Goal: Task Accomplishment & Management: Use online tool/utility

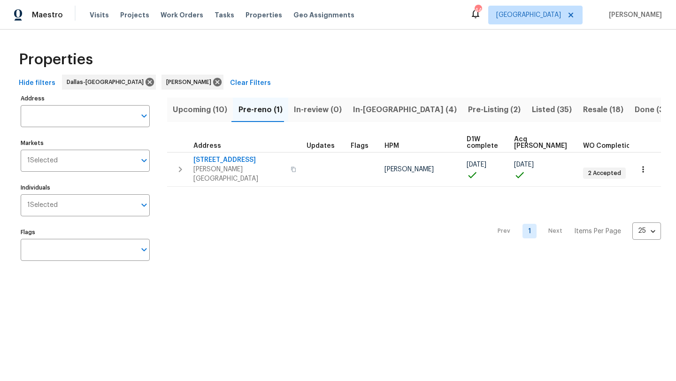
click at [368, 109] on span "In-reno (4)" at bounding box center [405, 109] width 104 height 13
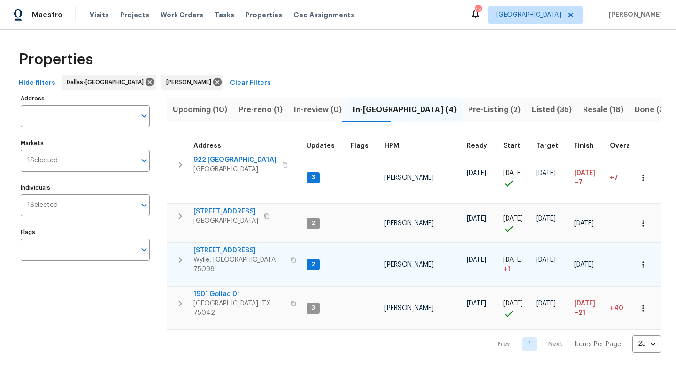
click at [240, 247] on span "2911 Jamestown Dr" at bounding box center [239, 250] width 92 height 9
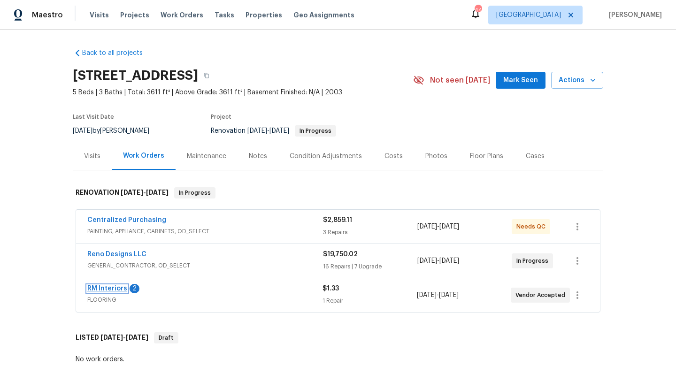
click at [116, 286] on link "RM Interiors" at bounding box center [107, 289] width 40 height 7
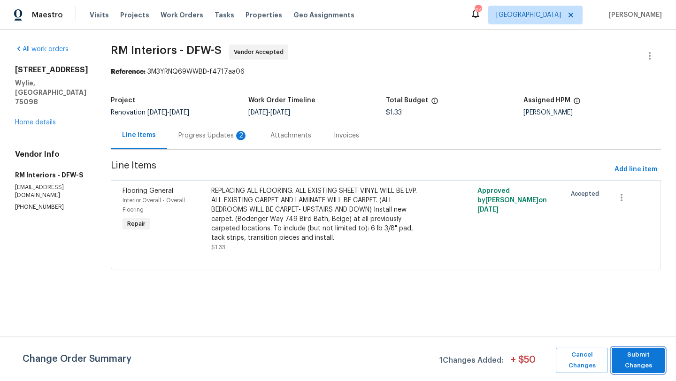
click at [642, 362] on span "Submit Changes" at bounding box center [639, 361] width 44 height 22
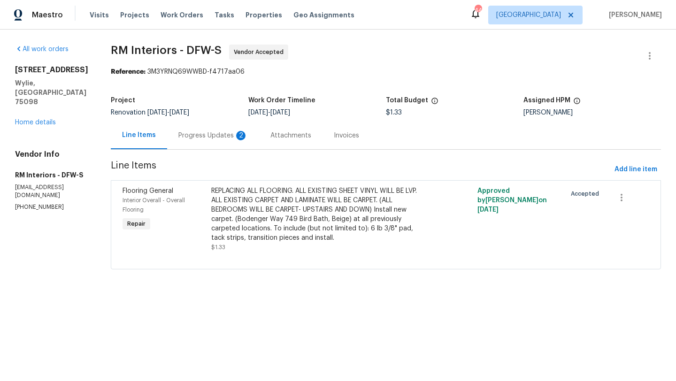
click at [207, 137] on div "Progress Updates 2" at bounding box center [213, 135] width 70 height 9
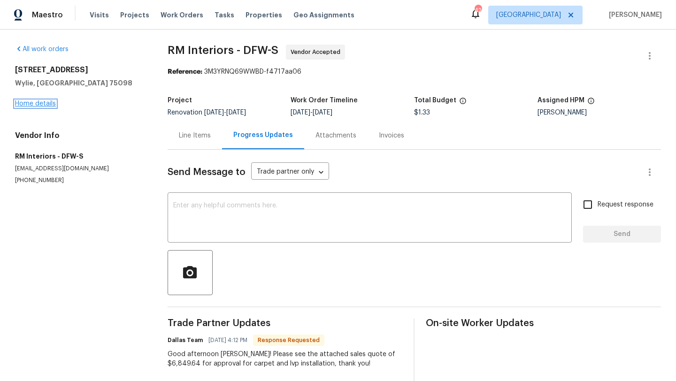
click at [28, 102] on link "Home details" at bounding box center [35, 103] width 41 height 7
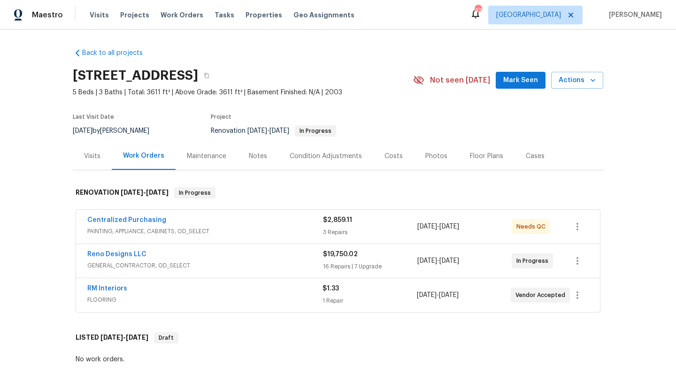
click at [140, 289] on div "RM Interiors" at bounding box center [204, 289] width 235 height 11
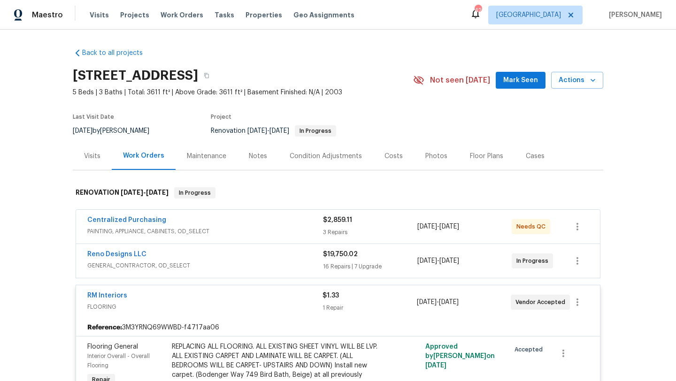
click at [179, 350] on div "REPLACING ALL FLOORING. ALL EXISTING SHEET VINYL WILL BE LVP. ALL EXISTING CARP…" at bounding box center [275, 370] width 206 height 56
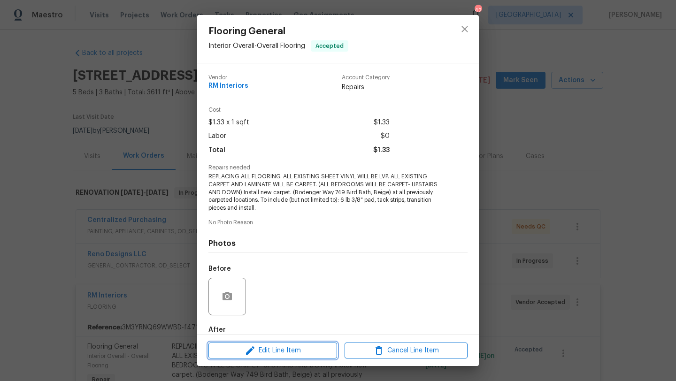
click at [298, 349] on span "Edit Line Item" at bounding box center [272, 351] width 123 height 12
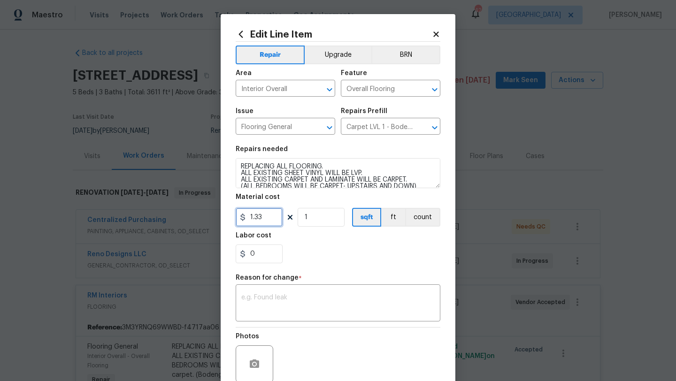
drag, startPoint x: 265, startPoint y: 221, endPoint x: 235, endPoint y: 220, distance: 30.1
click at [235, 220] on div "Edit Line Item Repair Upgrade BRN Area Interior Overall ​ Feature Overall Floor…" at bounding box center [338, 231] width 235 height 434
click at [278, 311] on textarea at bounding box center [337, 304] width 193 height 20
click at [263, 218] on input "68" at bounding box center [259, 217] width 47 height 19
type input "6850"
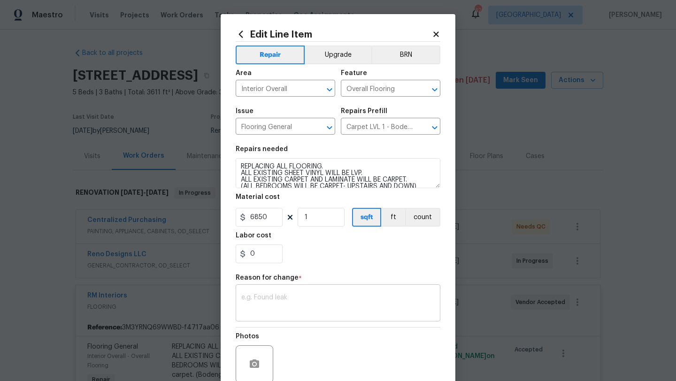
click at [280, 299] on textarea at bounding box center [337, 304] width 193 height 20
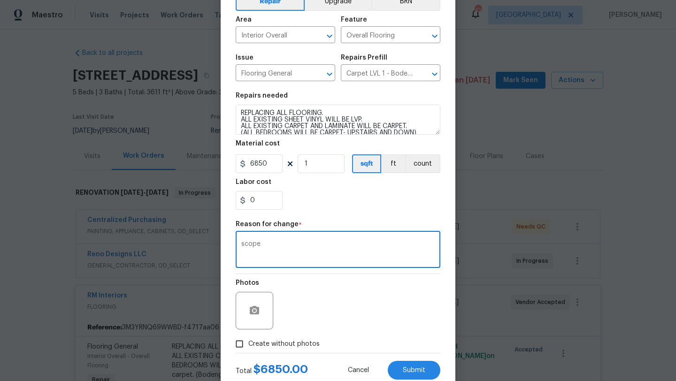
scroll to position [61, 0]
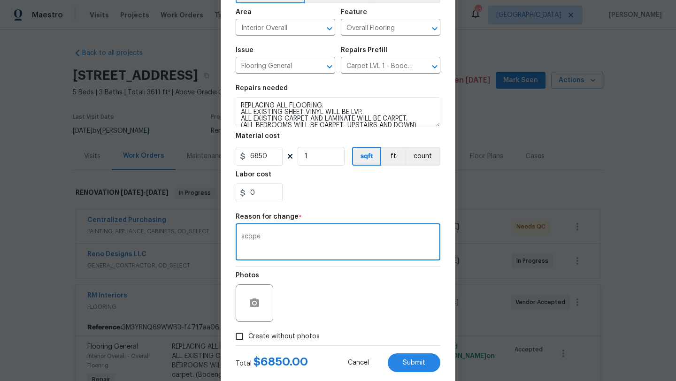
type textarea "scope"
click at [280, 337] on span "Create without photos" at bounding box center [283, 337] width 71 height 10
click at [248, 337] on input "Create without photos" at bounding box center [240, 337] width 18 height 18
checkbox input "true"
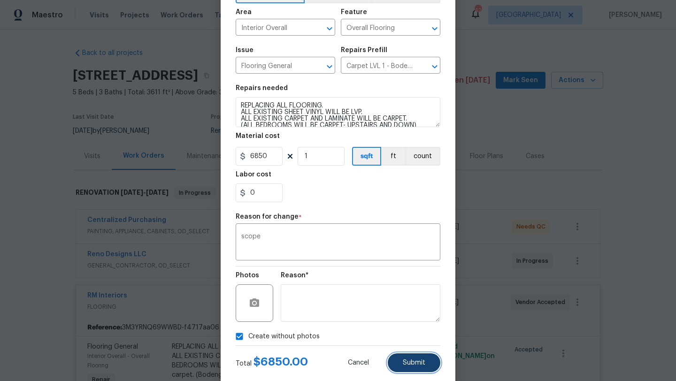
click at [406, 362] on span "Submit" at bounding box center [414, 363] width 23 height 7
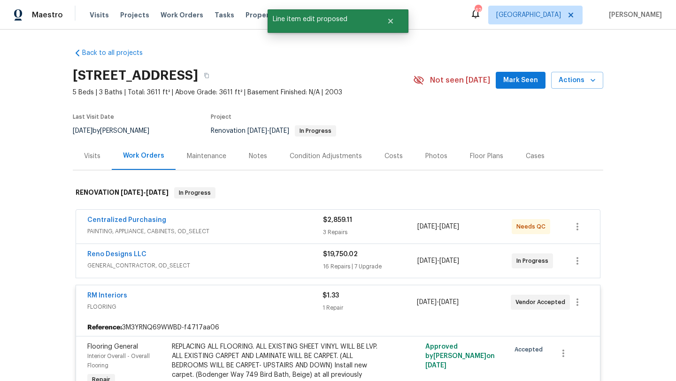
scroll to position [0, 0]
click at [120, 294] on link "RM Interiors" at bounding box center [107, 296] width 40 height 7
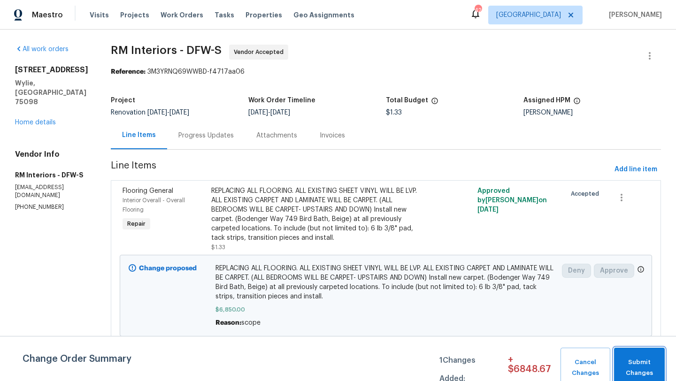
click at [638, 373] on span "Submit Changes" at bounding box center [639, 368] width 41 height 22
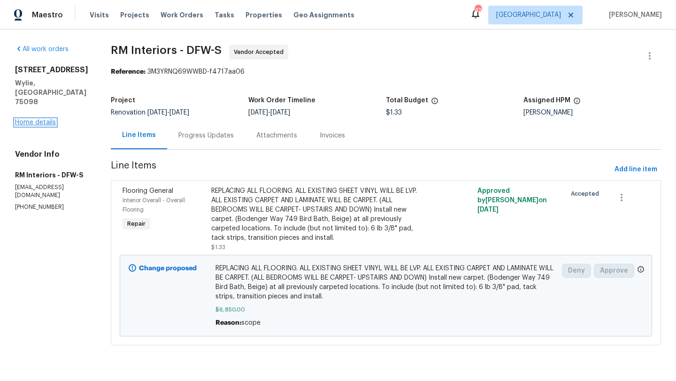
click at [46, 119] on link "Home details" at bounding box center [35, 122] width 41 height 7
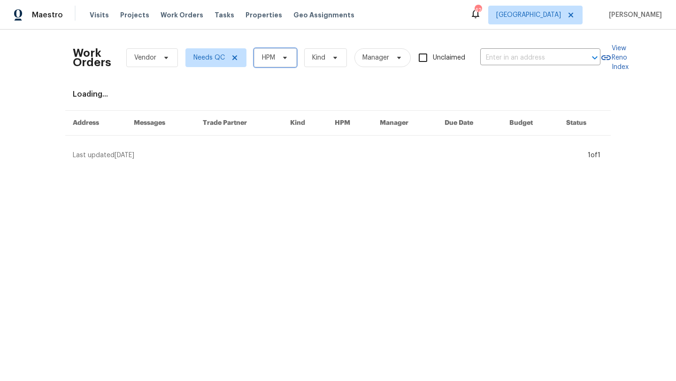
click at [277, 59] on span "HPM" at bounding box center [275, 57] width 43 height 19
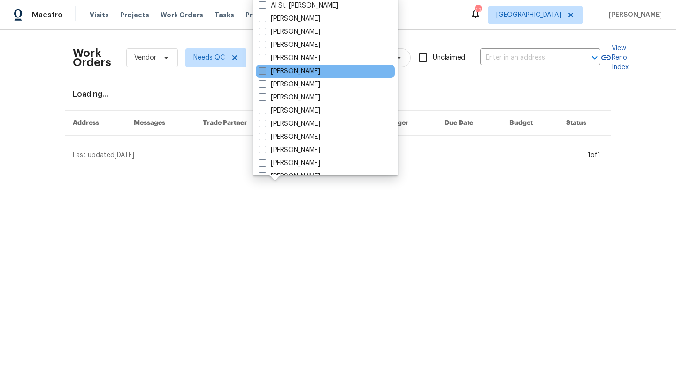
click at [284, 69] on label "[PERSON_NAME]" at bounding box center [290, 71] width 62 height 9
click at [265, 69] on input "[PERSON_NAME]" at bounding box center [262, 70] width 6 height 6
checkbox input "true"
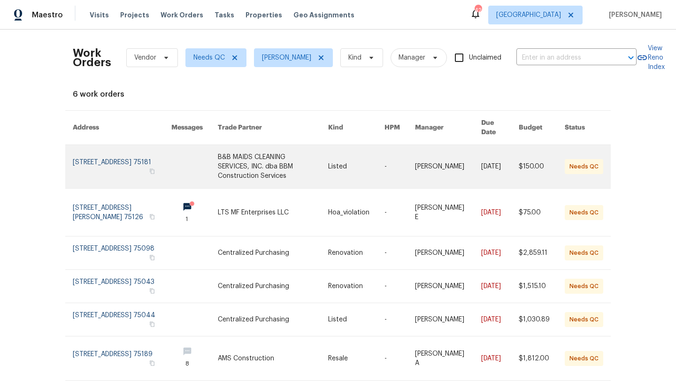
click at [281, 154] on link at bounding box center [273, 166] width 110 height 43
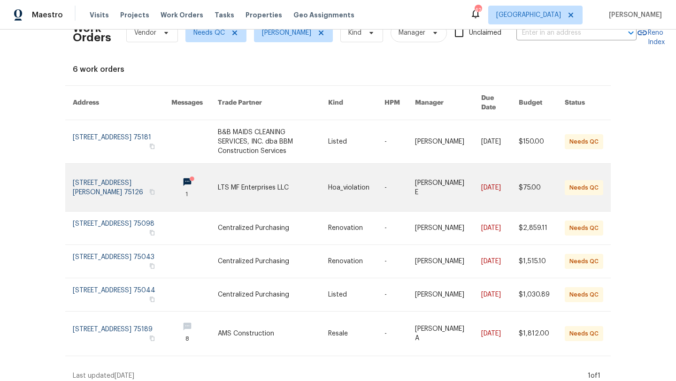
scroll to position [21, 0]
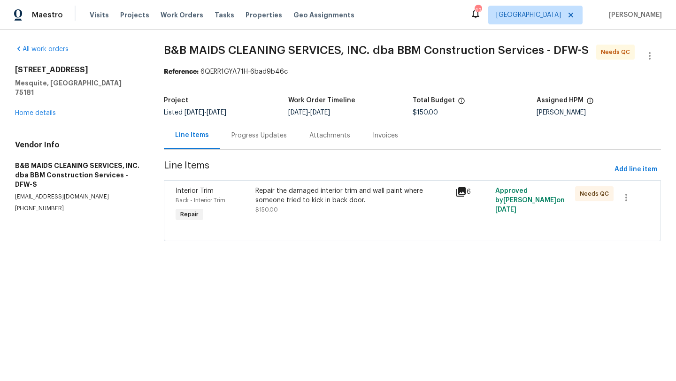
click at [340, 193] on div "Repair the damaged interior trim and wall paint where someone tried to kick in …" at bounding box center [352, 195] width 194 height 19
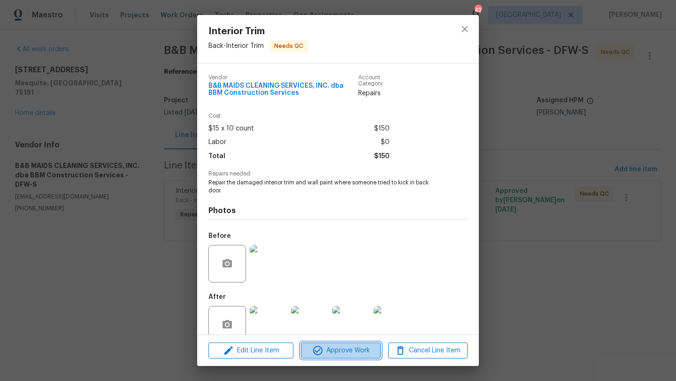
click at [353, 349] on span "Approve Work" at bounding box center [341, 351] width 74 height 12
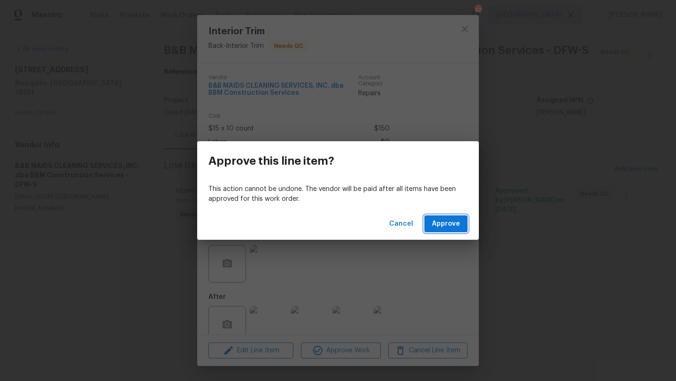
click at [445, 227] on span "Approve" at bounding box center [446, 224] width 28 height 12
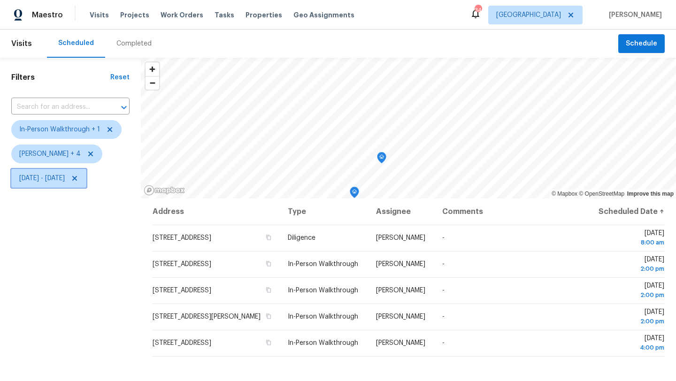
click at [65, 179] on span "[DATE] - [DATE]" at bounding box center [42, 178] width 46 height 9
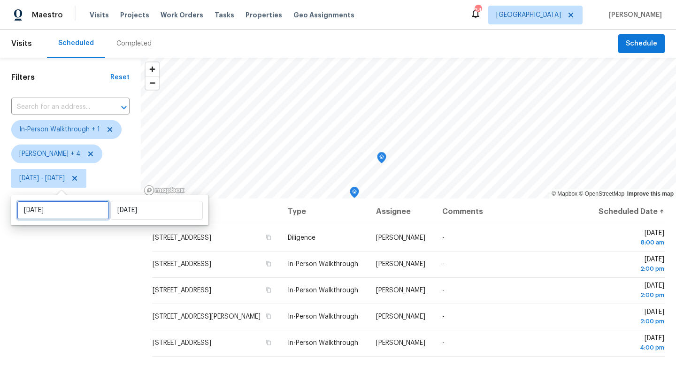
click at [76, 210] on input "[DATE]" at bounding box center [63, 210] width 93 height 19
select select "7"
select select "2025"
select select "8"
select select "2025"
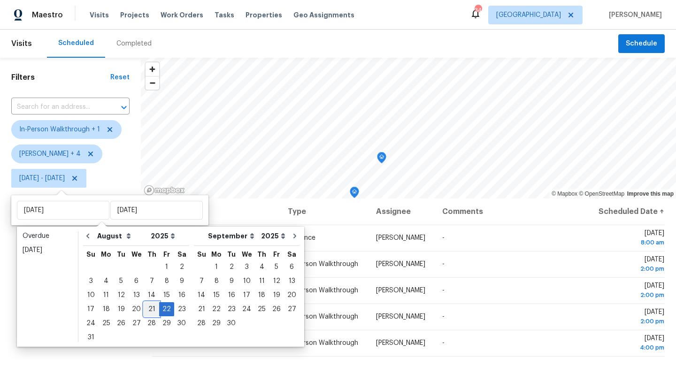
click at [148, 309] on div "21" at bounding box center [151, 309] width 15 height 13
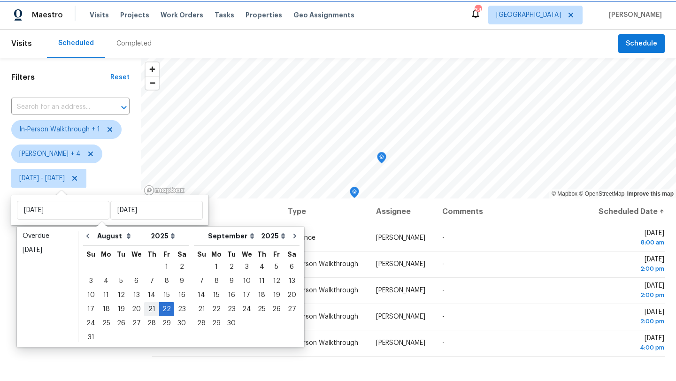
type input "[DATE]"
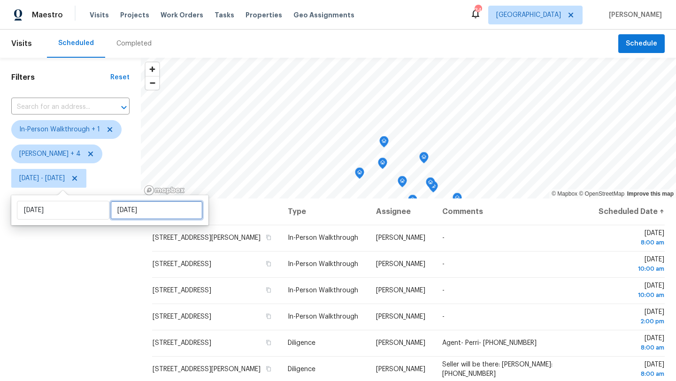
select select "7"
select select "2025"
select select "8"
select select "2025"
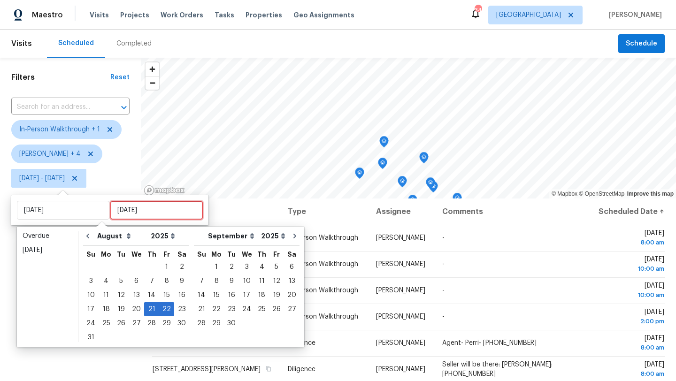
click at [137, 210] on input "[DATE]" at bounding box center [156, 210] width 93 height 19
type input "[DATE]"
click at [147, 309] on div "21" at bounding box center [151, 309] width 15 height 13
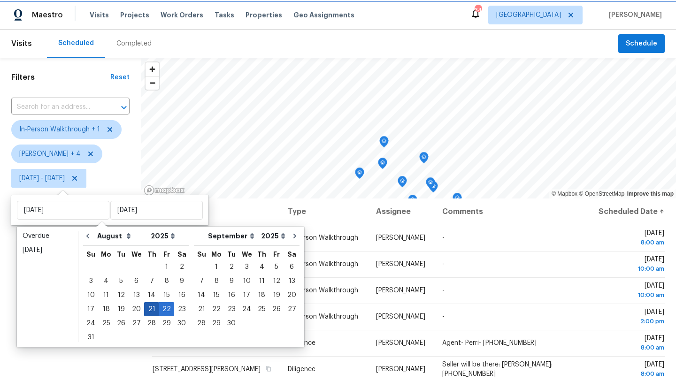
type input "[DATE]"
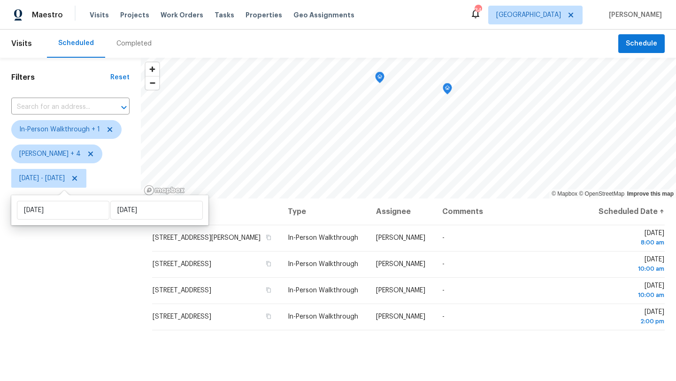
click at [114, 300] on div "Filters Reset ​ In-Person Walkthrough + 1 Alicia Anices + 4 Thu, Aug 21 - Thu, …" at bounding box center [70, 281] width 141 height 446
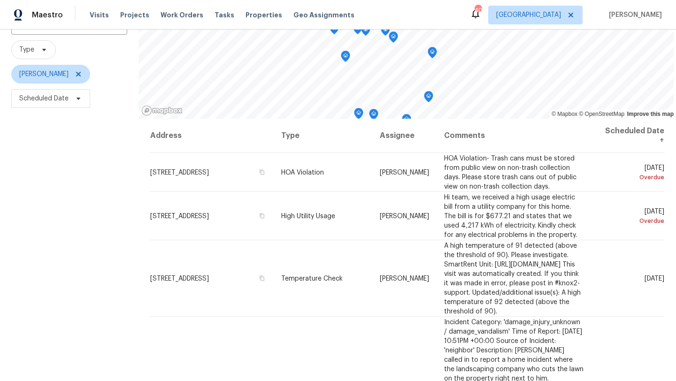
scroll to position [69, 0]
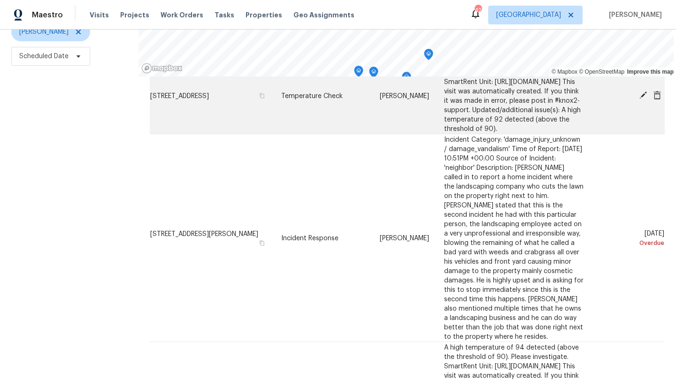
scroll to position [137, 0]
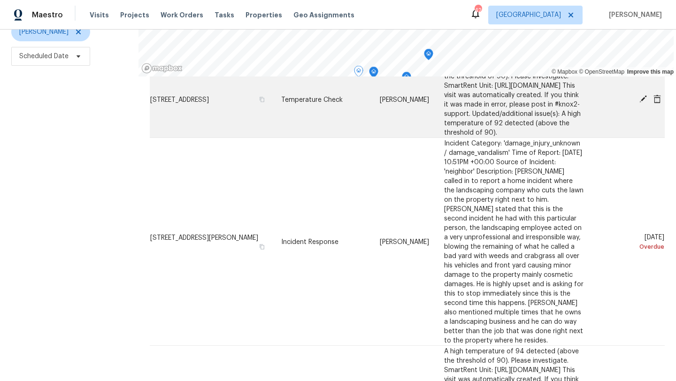
click at [215, 106] on td "[STREET_ADDRESS]" at bounding box center [212, 100] width 124 height 77
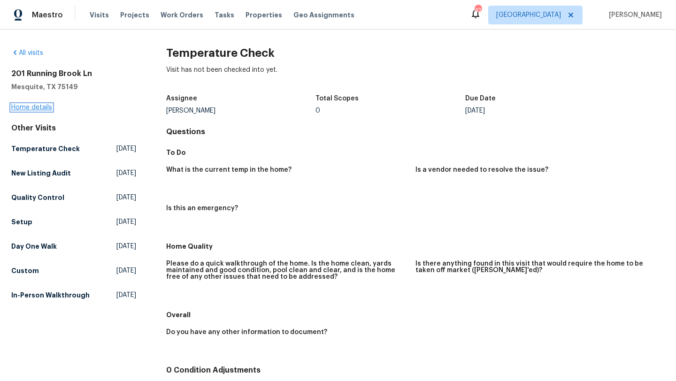
click at [41, 109] on link "Home details" at bounding box center [31, 107] width 41 height 7
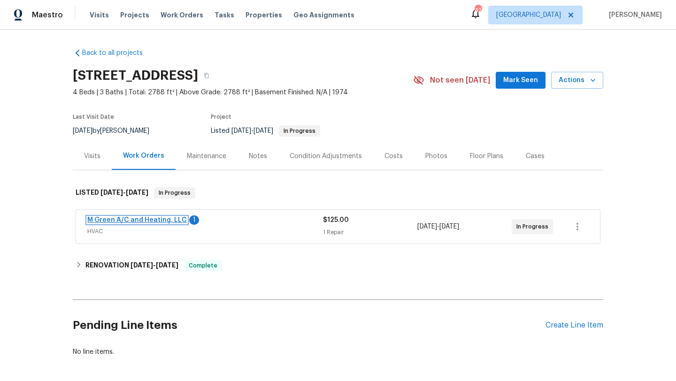
click at [139, 219] on link "M Green A/C and Heating, LLC" at bounding box center [137, 220] width 100 height 7
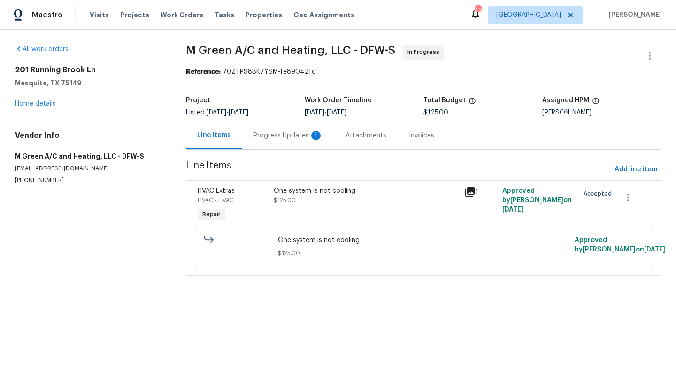
click at [263, 134] on div "Progress Updates 1" at bounding box center [289, 135] width 70 height 9
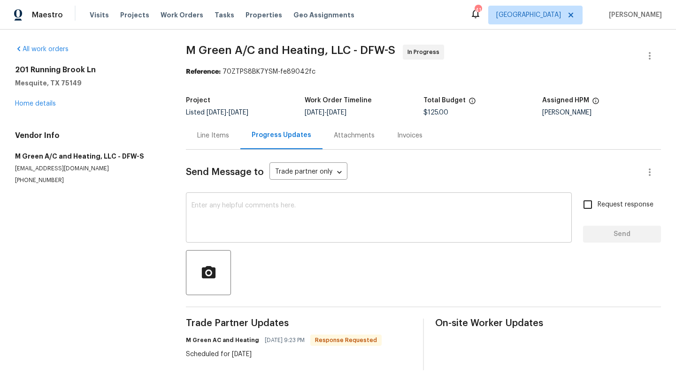
scroll to position [4, 0]
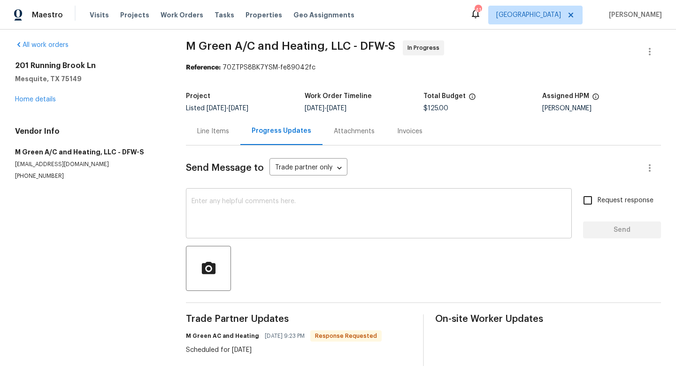
click at [281, 218] on textarea at bounding box center [379, 214] width 375 height 33
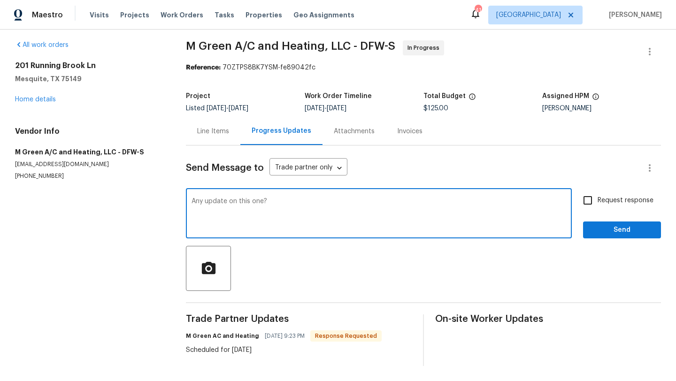
type textarea "Any update on this one?"
click at [593, 203] on input "Request response" at bounding box center [588, 201] width 20 height 20
checkbox input "true"
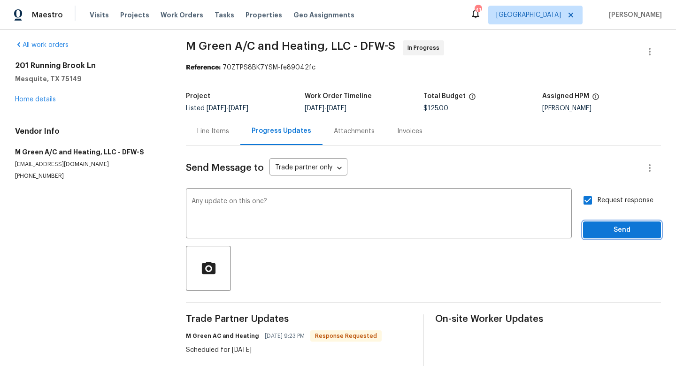
click at [603, 234] on span "Send" at bounding box center [622, 230] width 63 height 12
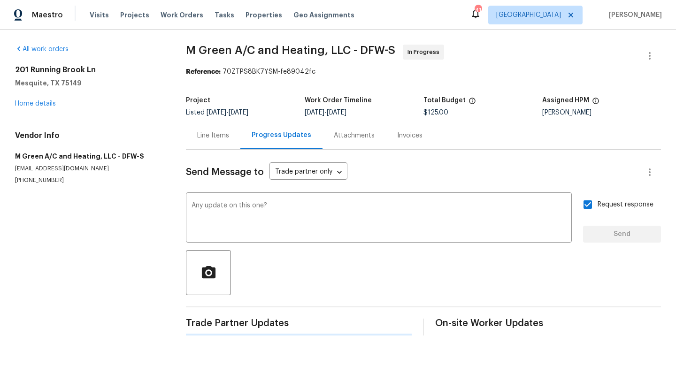
scroll to position [0, 0]
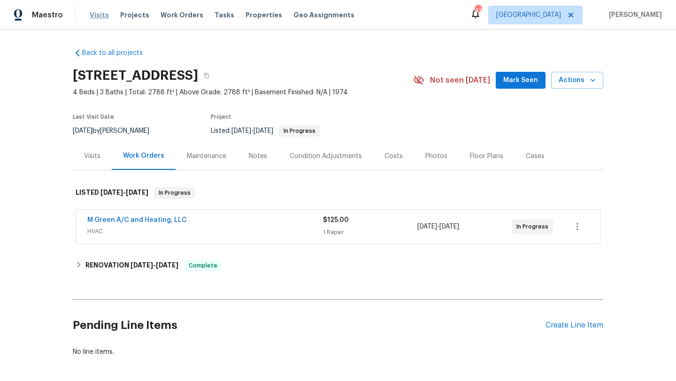
click at [91, 12] on span "Visits" at bounding box center [99, 14] width 19 height 9
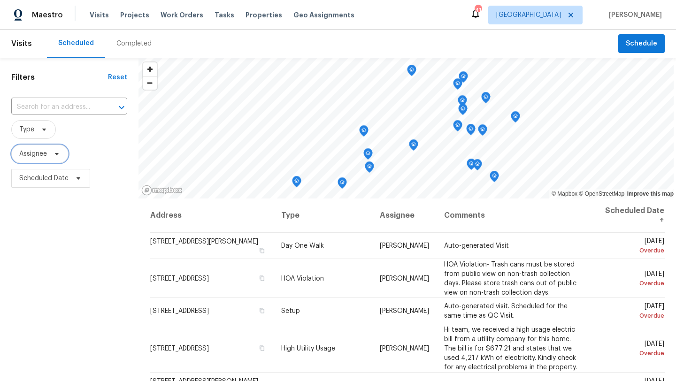
click at [41, 156] on span "Assignee" at bounding box center [33, 153] width 28 height 9
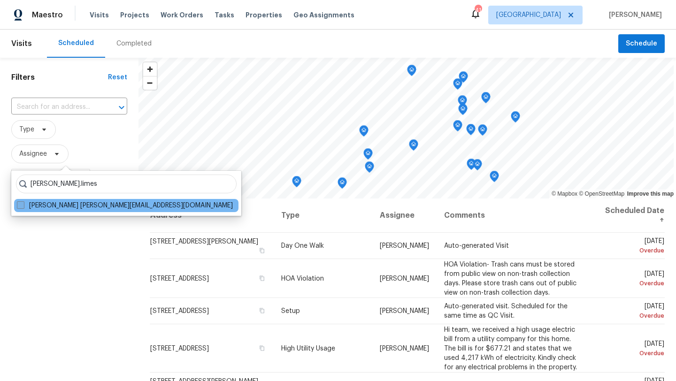
type input "[PERSON_NAME].limes"
click at [77, 205] on label "[PERSON_NAME] [PERSON_NAME][EMAIL_ADDRESS][DOMAIN_NAME]" at bounding box center [125, 205] width 216 height 9
click at [23, 205] on input "[PERSON_NAME] [PERSON_NAME][EMAIL_ADDRESS][DOMAIN_NAME]" at bounding box center [20, 204] width 6 height 6
checkbox input "true"
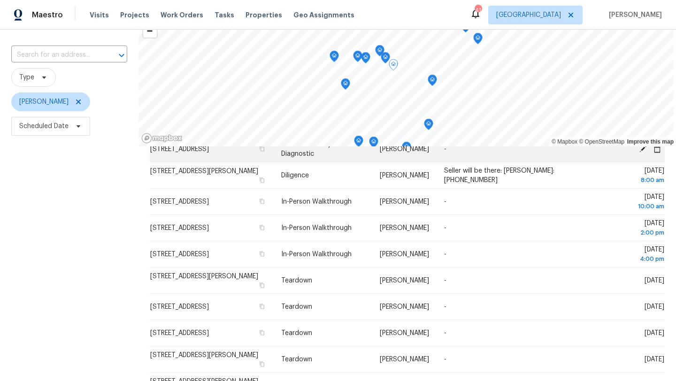
scroll to position [653, 0]
